Goal: Task Accomplishment & Management: Use online tool/utility

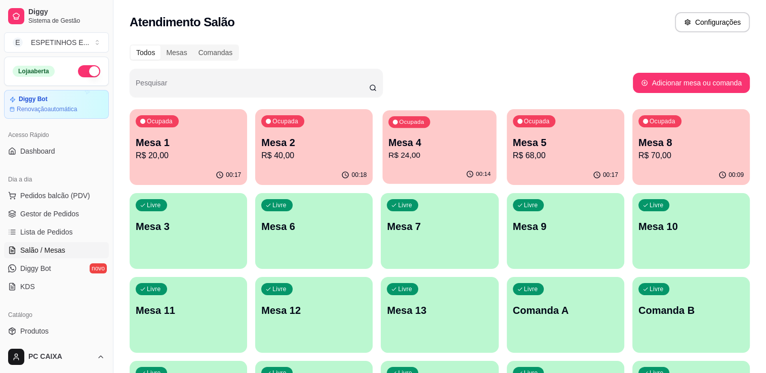
click at [453, 163] on div "Ocupada Mesa 4 R$ 24,00" at bounding box center [440, 137] width 114 height 55
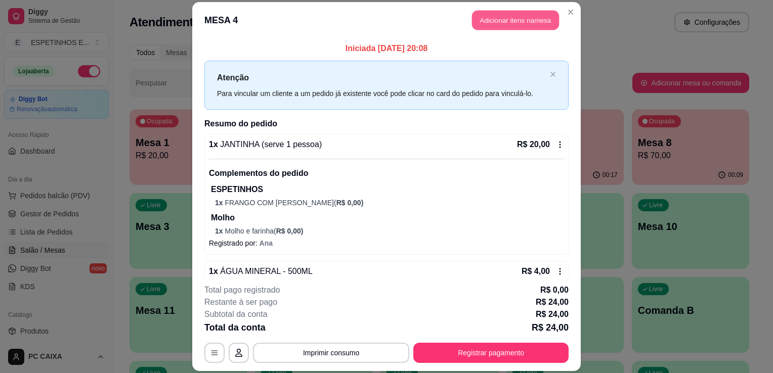
click at [519, 17] on button "Adicionar itens na mesa" at bounding box center [515, 20] width 87 height 20
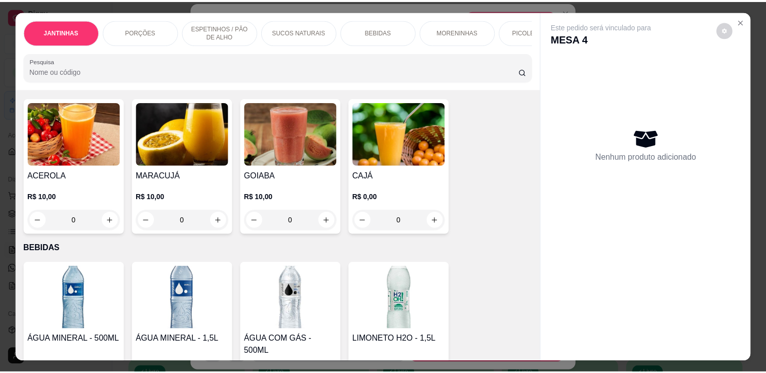
scroll to position [731, 0]
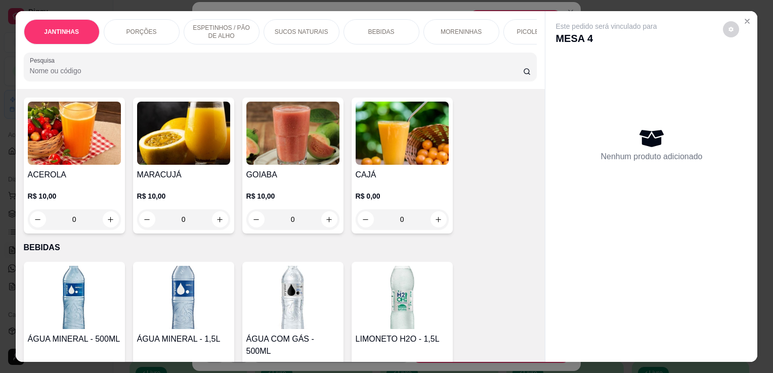
click at [164, 191] on p "R$ 10,00" at bounding box center [183, 196] width 93 height 10
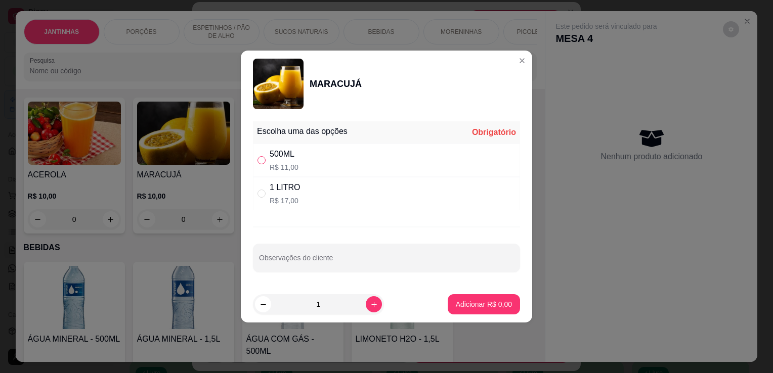
click at [262, 159] on input "" at bounding box center [262, 160] width 8 height 8
radio input "true"
click at [487, 303] on p "Adicionar R$ 11,00" at bounding box center [482, 305] width 60 height 10
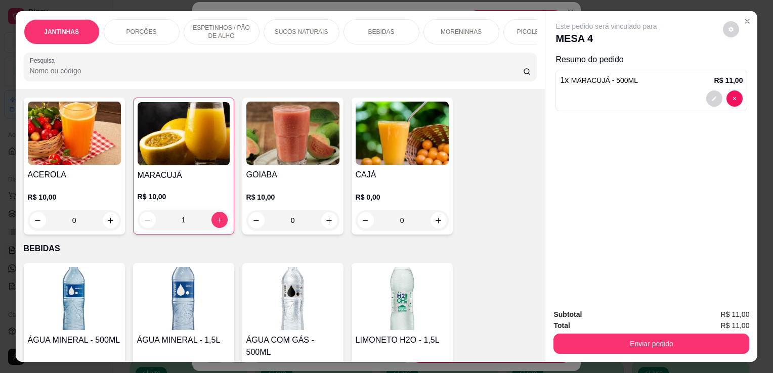
type input "1"
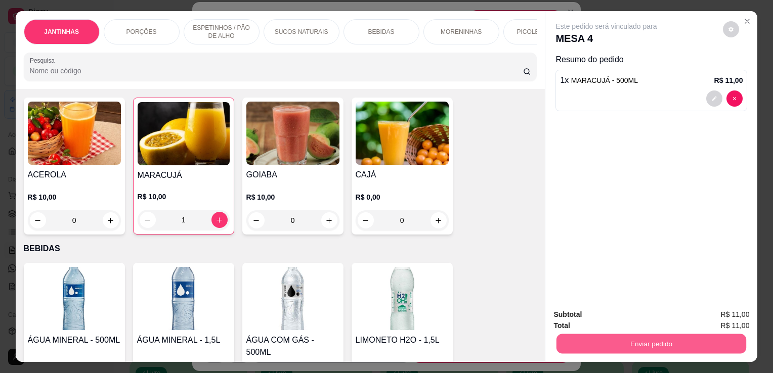
click at [690, 334] on button "Enviar pedido" at bounding box center [652, 344] width 190 height 20
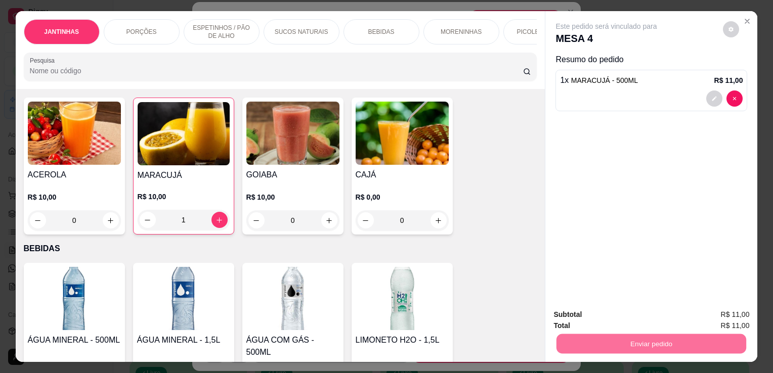
click at [696, 317] on button "Sim, quero registrar" at bounding box center [714, 315] width 73 height 19
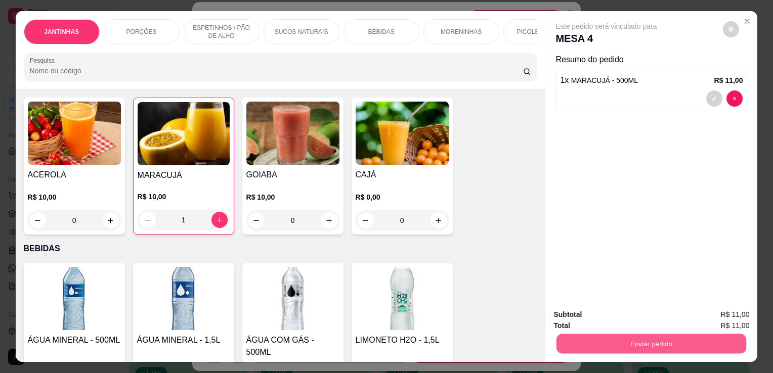
click at [610, 344] on button "Enviar pedido" at bounding box center [652, 344] width 190 height 20
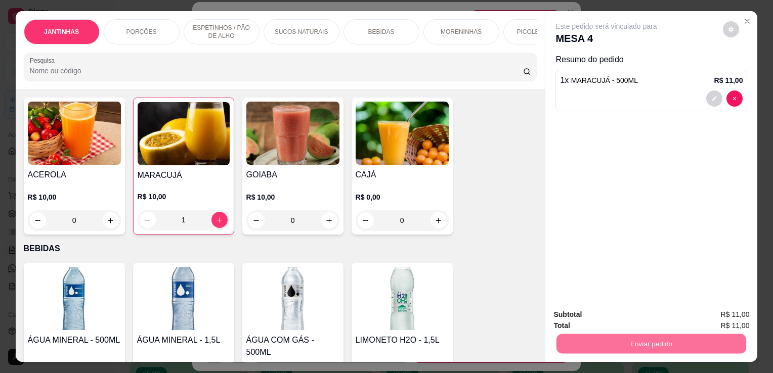
click at [611, 319] on button "Não registrar e enviar pedido" at bounding box center [618, 315] width 102 height 19
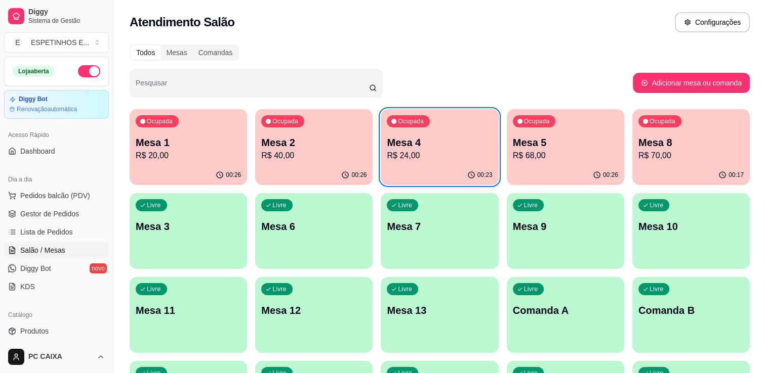
click at [490, 64] on div "Todos Mesas Comandas Pesquisar Adicionar mesa ou comanda Ocupada Mesa 1 R$ 20,0…" at bounding box center [439, 243] width 652 height 411
click at [501, 52] on div "Todos Mesas Comandas" at bounding box center [440, 53] width 620 height 16
